Goal: Navigation & Orientation: Find specific page/section

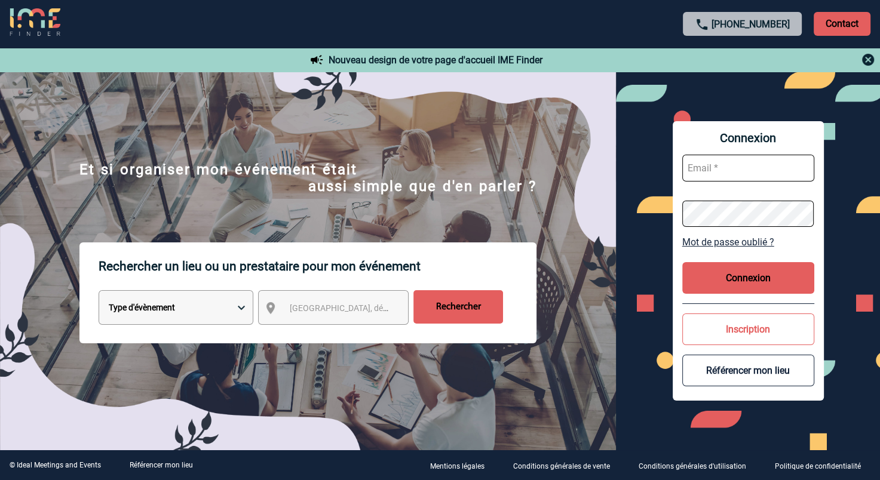
click at [740, 170] on input "text" at bounding box center [748, 168] width 132 height 27
type input "leila.bouhila@sanofi.com"
click at [739, 279] on button "Connexion" at bounding box center [748, 278] width 132 height 32
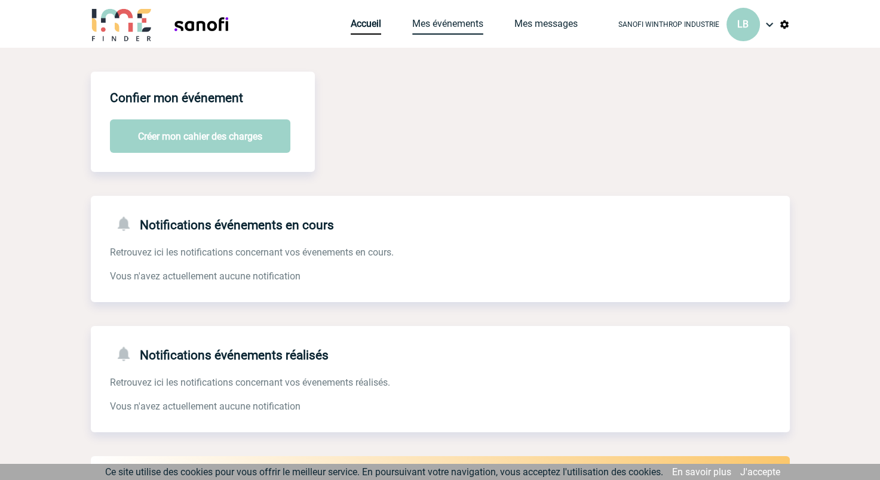
click at [455, 29] on link "Mes événements" at bounding box center [447, 26] width 71 height 17
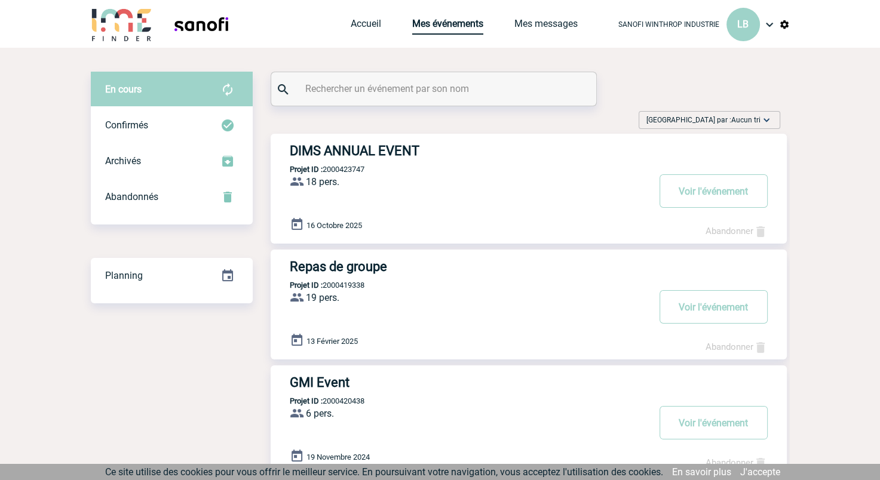
click at [454, 24] on link "Mes événements" at bounding box center [447, 26] width 71 height 17
click at [368, 21] on link "Accueil" at bounding box center [366, 26] width 30 height 17
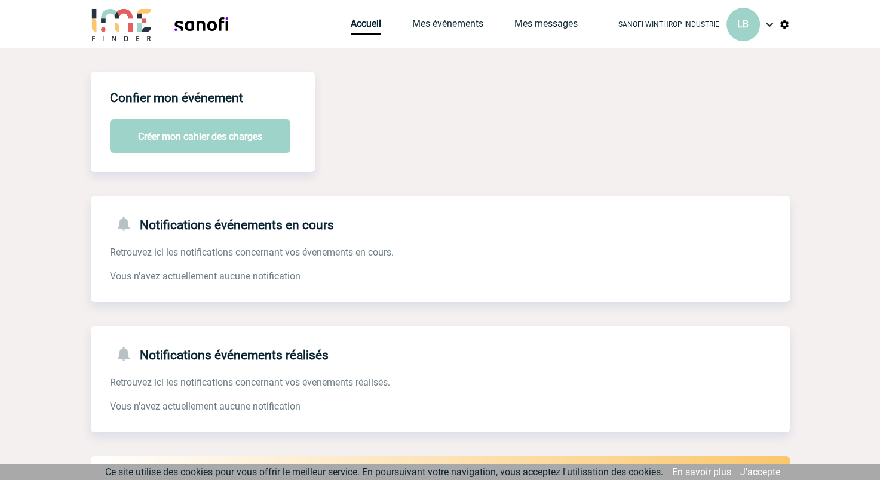
click at [91, 24] on img at bounding box center [122, 24] width 62 height 34
